Goal: Information Seeking & Learning: Find specific page/section

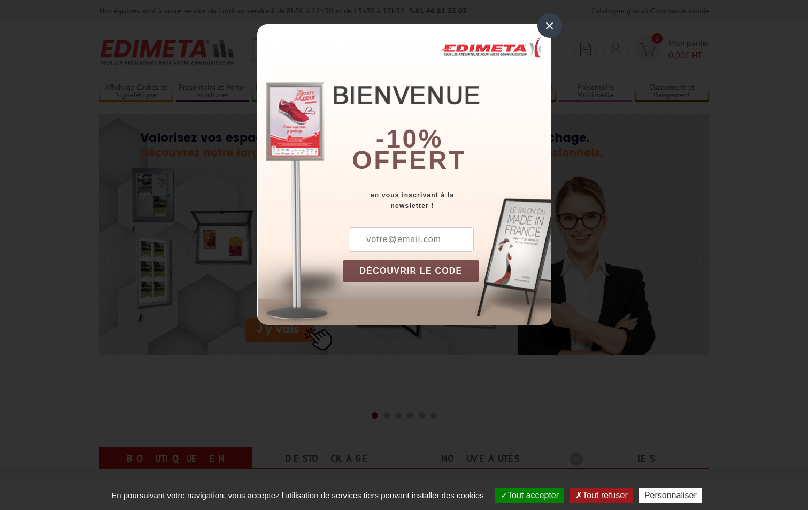
click at [553, 29] on div "×" at bounding box center [550, 25] width 25 height 25
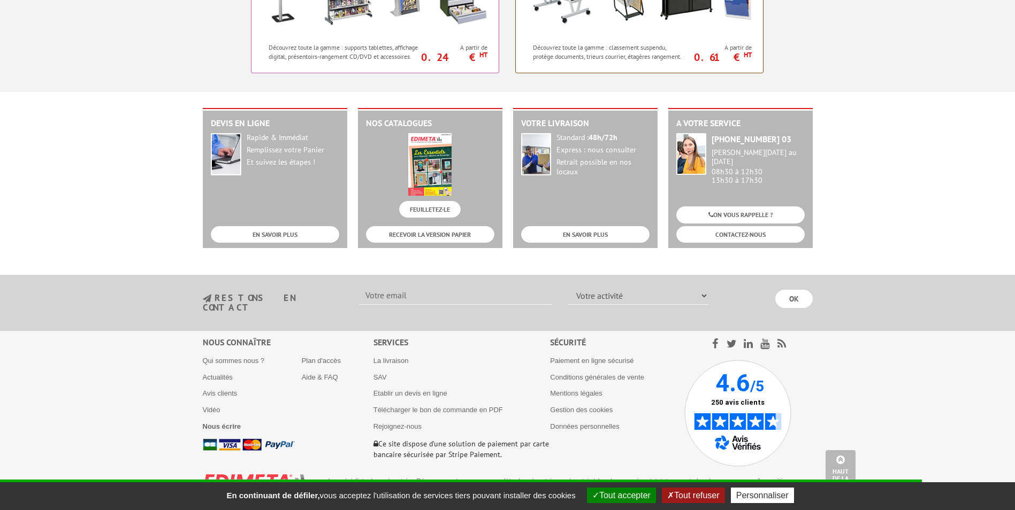
scroll to position [1066, 0]
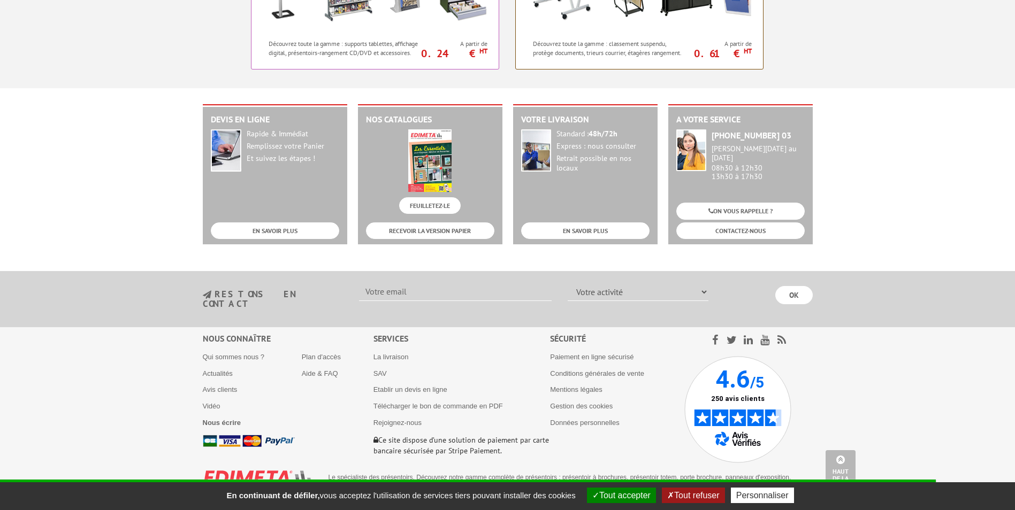
click at [628, 493] on button "Tout accepter" at bounding box center [621, 496] width 69 height 16
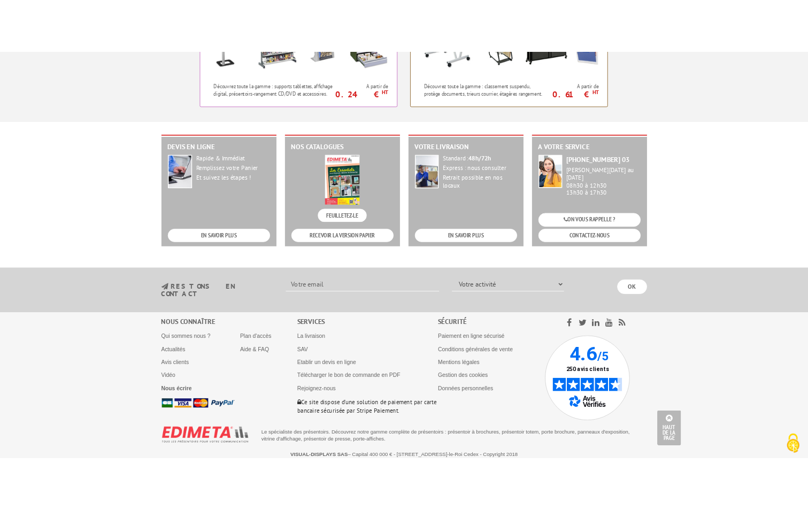
scroll to position [0, 0]
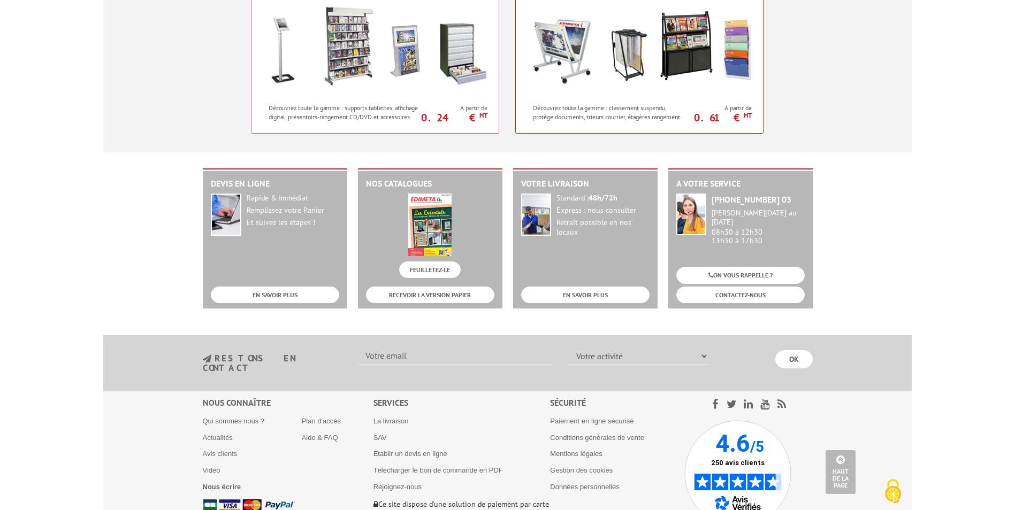
scroll to position [1066, 0]
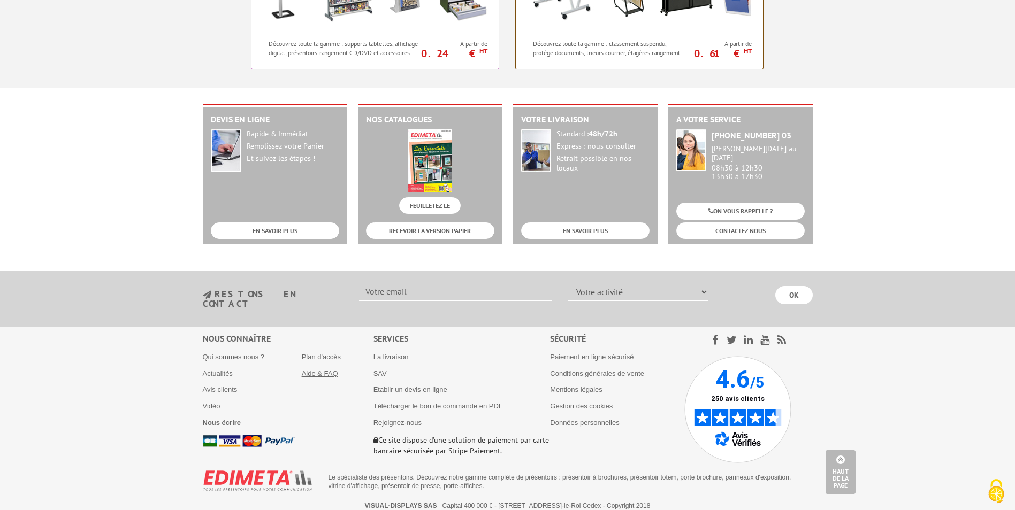
click at [323, 370] on link "Aide & FAQ" at bounding box center [320, 374] width 36 height 8
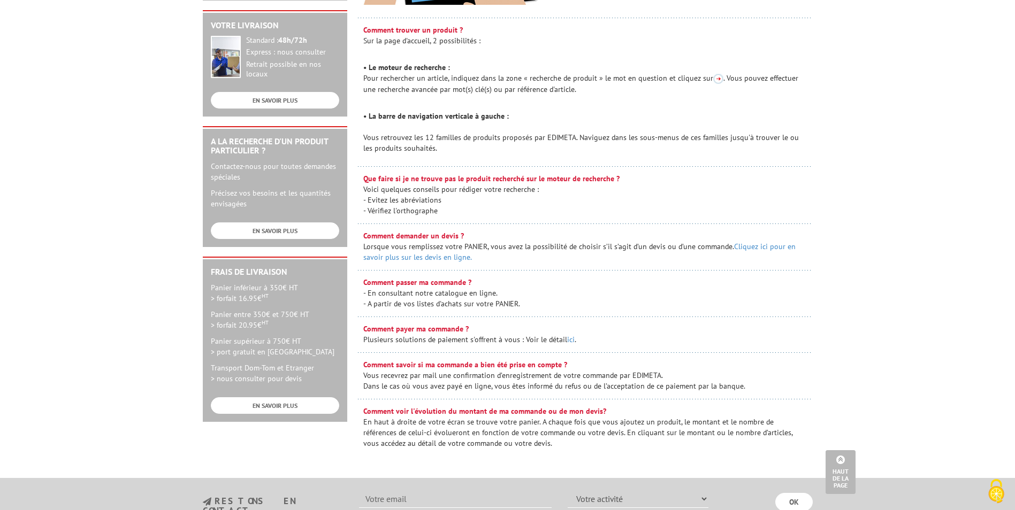
scroll to position [474, 0]
